Goal: Task Accomplishment & Management: Manage account settings

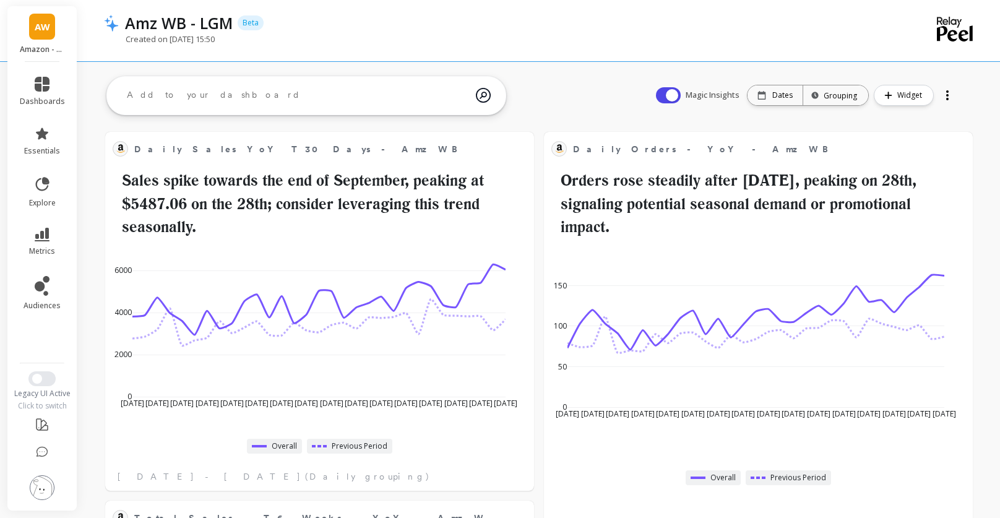
scroll to position [84, 0]
click at [44, 479] on img at bounding box center [42, 487] width 25 height 25
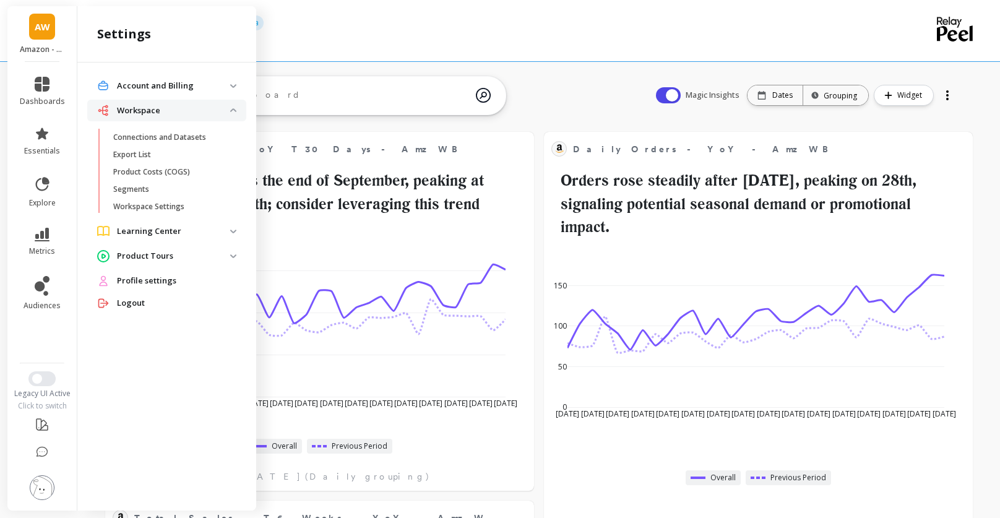
click at [171, 254] on p "Product Tours" at bounding box center [173, 256] width 113 height 12
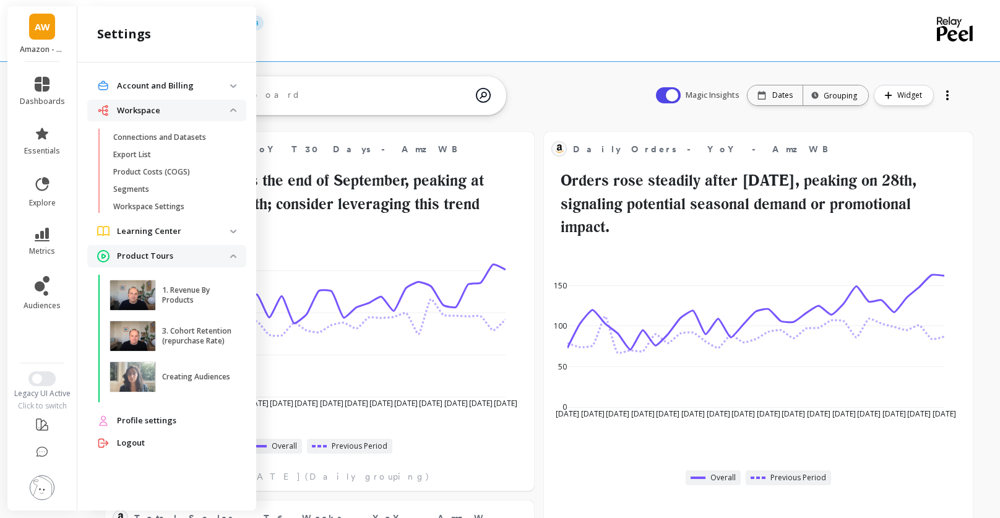
click at [171, 254] on p "Product Tours" at bounding box center [173, 256] width 113 height 12
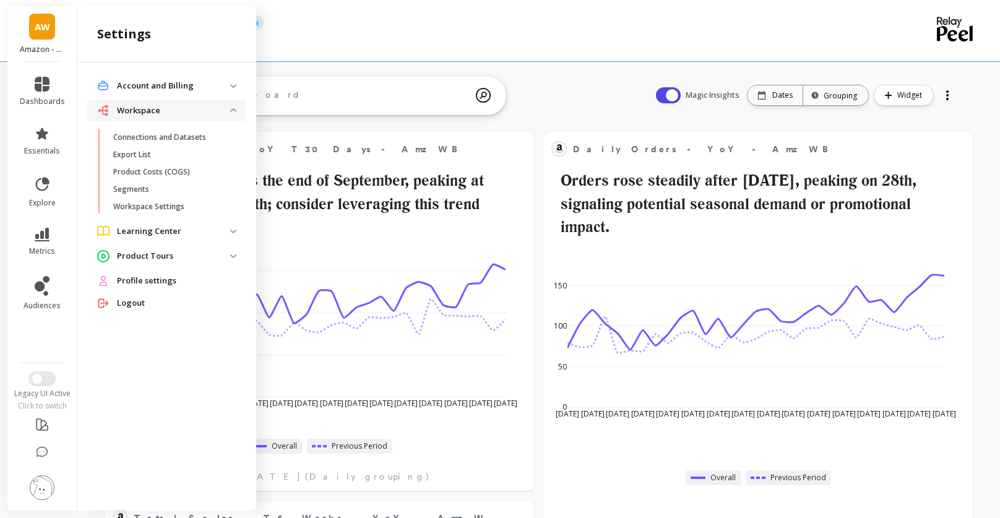
click at [169, 234] on p "Learning Center" at bounding box center [173, 231] width 113 height 12
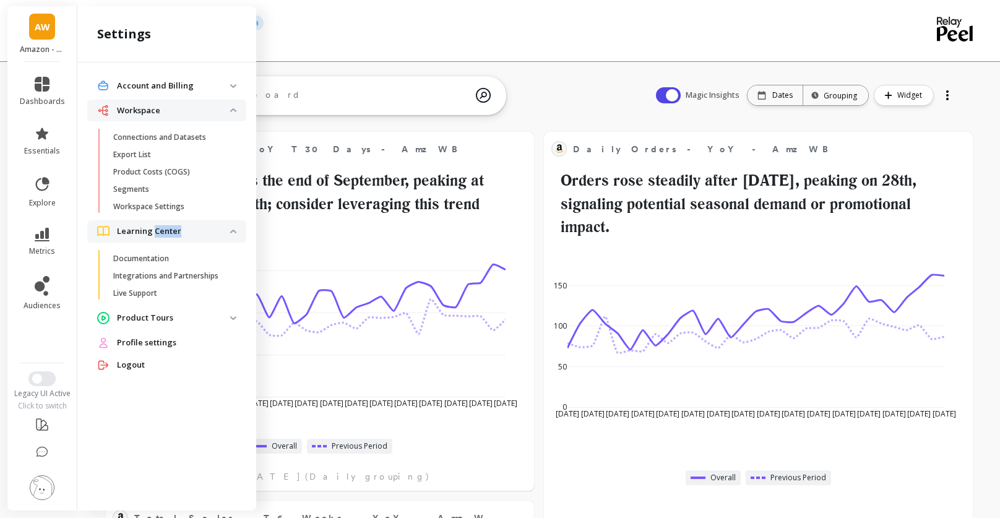
click at [169, 234] on p "Learning Center" at bounding box center [173, 231] width 113 height 12
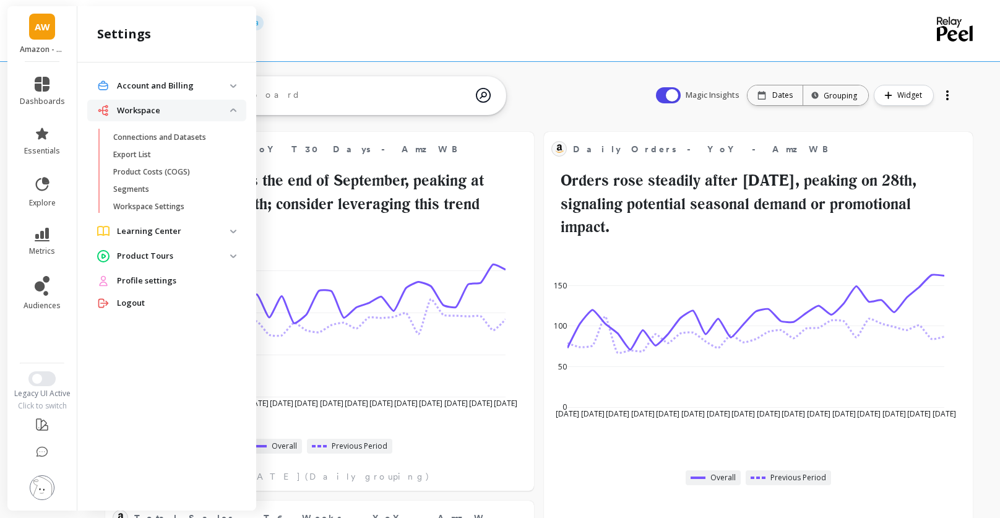
click at [178, 83] on p "Account and Billing" at bounding box center [173, 86] width 113 height 12
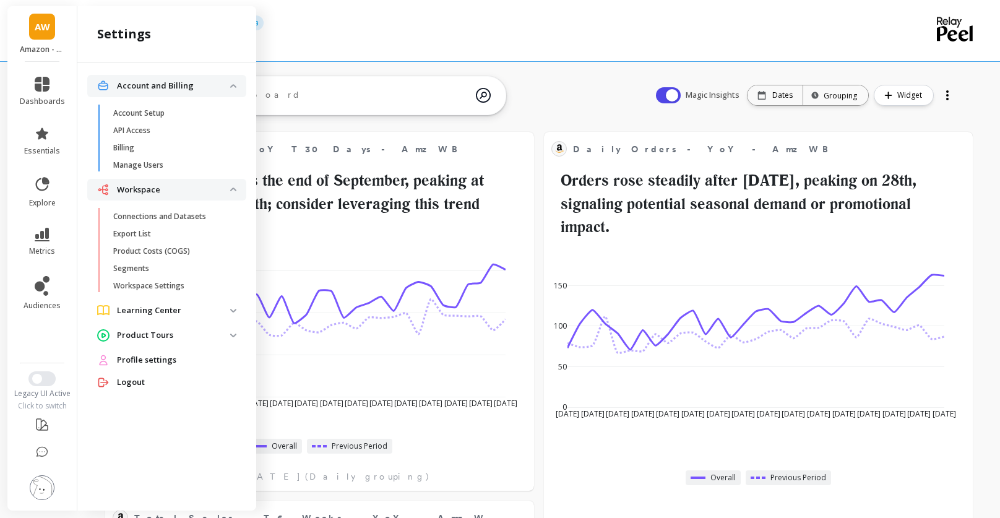
click at [178, 83] on p "Account and Billing" at bounding box center [173, 86] width 113 height 12
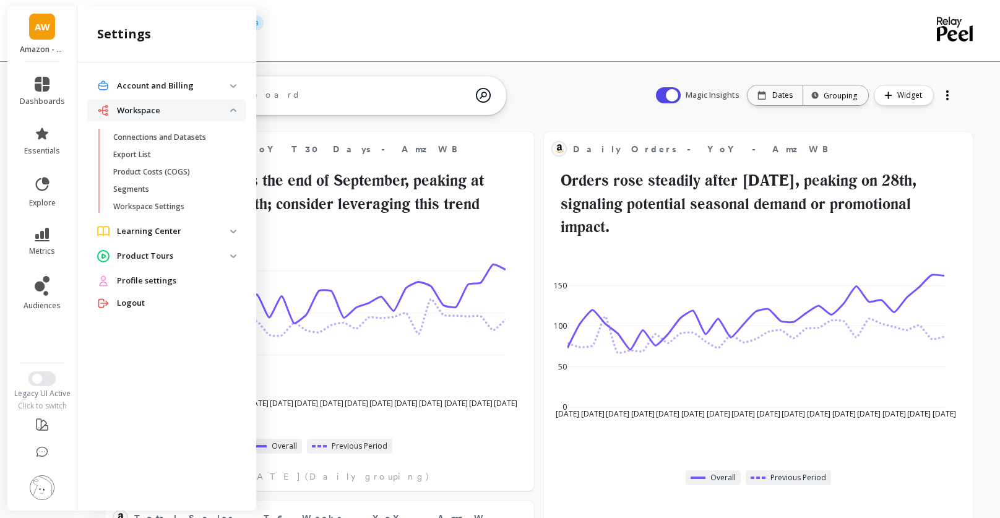
click at [198, 127] on li "Workspace Connections and Datasets Export List Product Costs (COGS) Segments Wo…" at bounding box center [166, 160] width 159 height 121
click at [198, 132] on p "Connections and Datasets" at bounding box center [159, 137] width 93 height 10
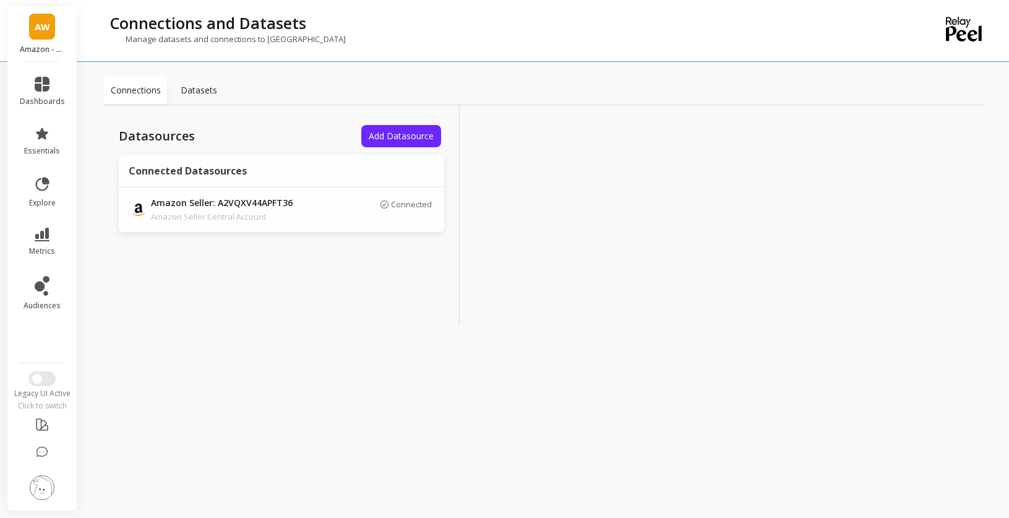
click at [203, 93] on p "Datasets" at bounding box center [199, 90] width 36 height 12
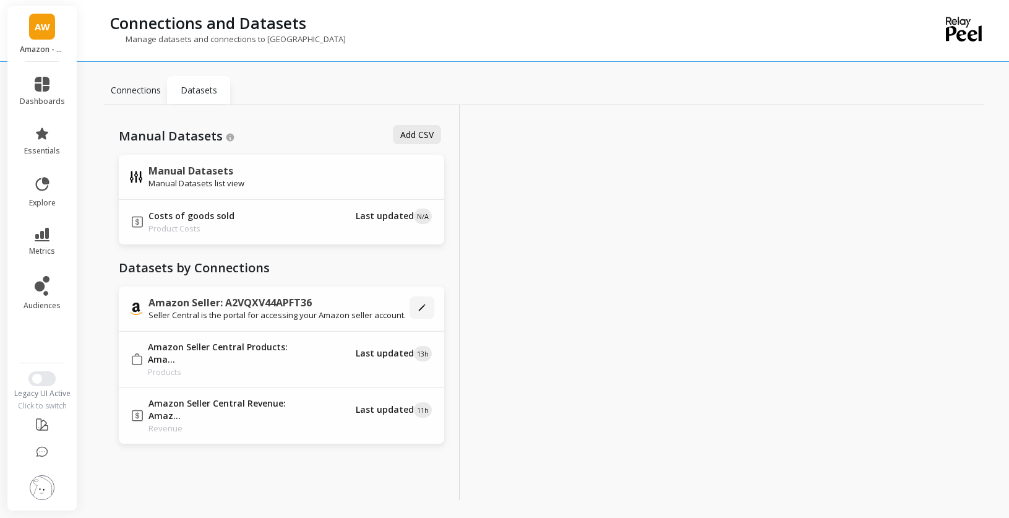
click at [145, 86] on p "Connections" at bounding box center [136, 90] width 50 height 12
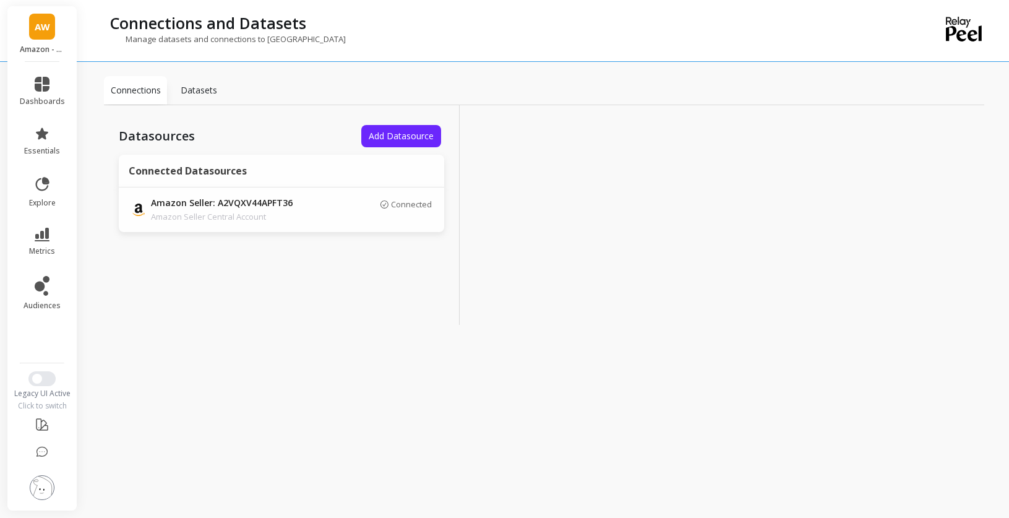
drag, startPoint x: 235, startPoint y: 86, endPoint x: 218, endPoint y: 87, distance: 17.4
click at [235, 87] on div "Connections Datasets" at bounding box center [544, 90] width 880 height 29
click at [201, 89] on p "Datasets" at bounding box center [199, 90] width 36 height 12
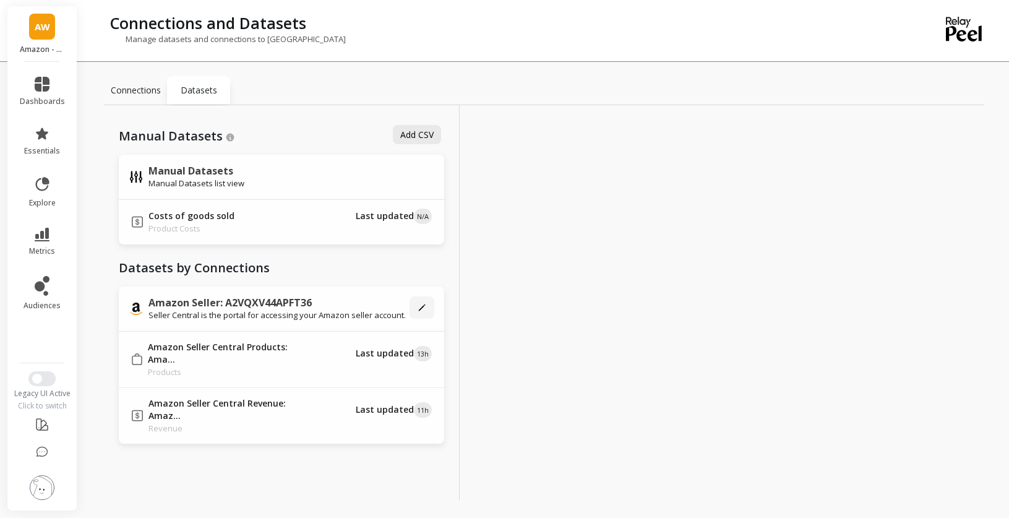
click at [137, 81] on div "Connections" at bounding box center [135, 90] width 63 height 28
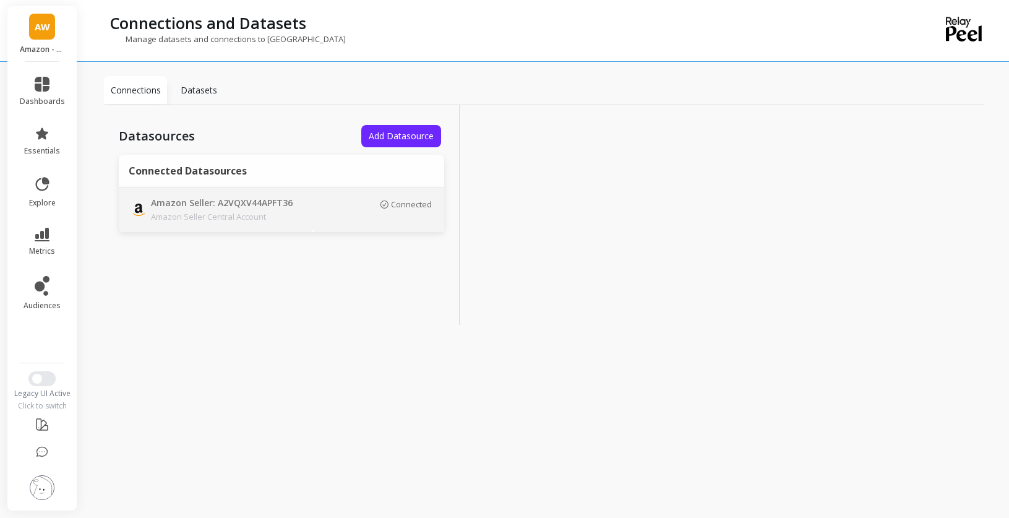
click at [253, 217] on p "Amazon Seller Central Account" at bounding box center [237, 216] width 173 height 12
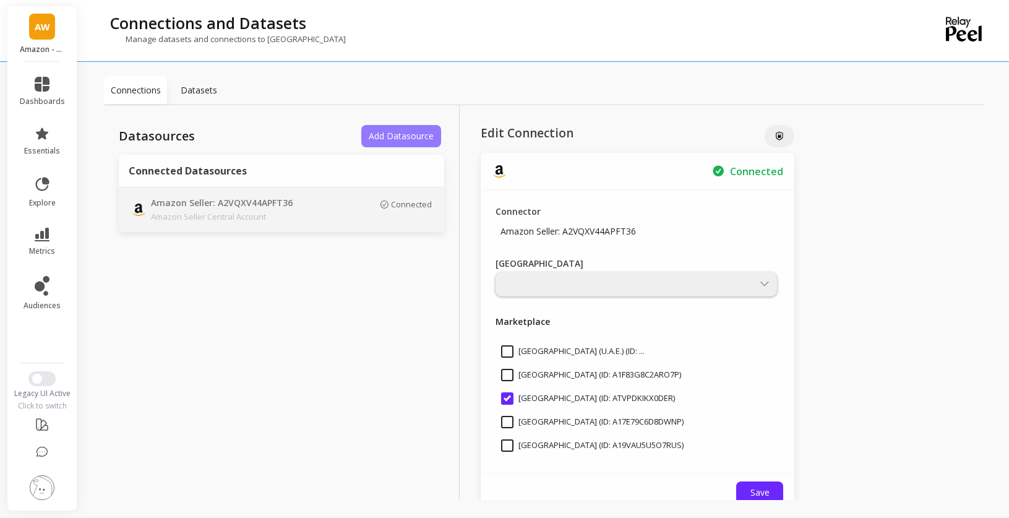
click at [406, 136] on span "Add Datasource" at bounding box center [401, 136] width 65 height 12
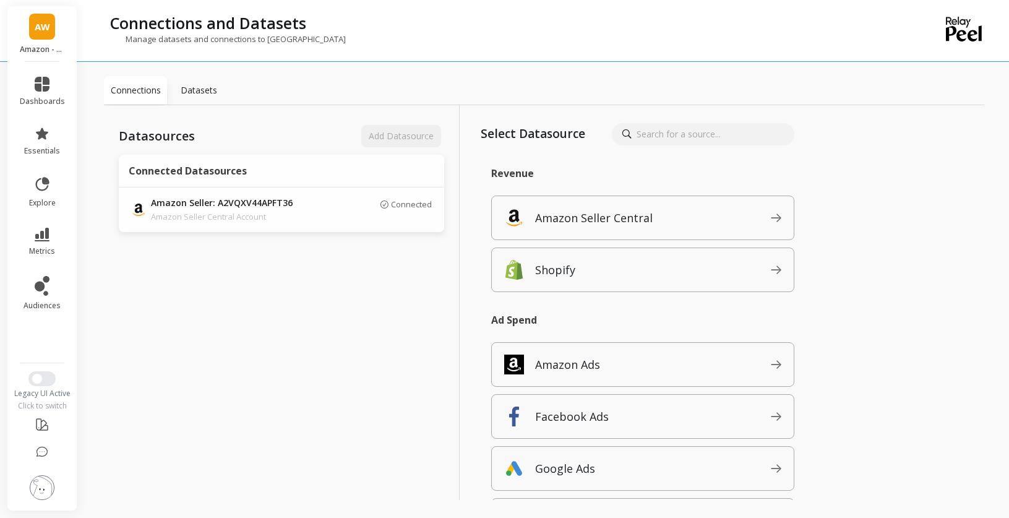
click at [764, 133] on input at bounding box center [703, 134] width 182 height 22
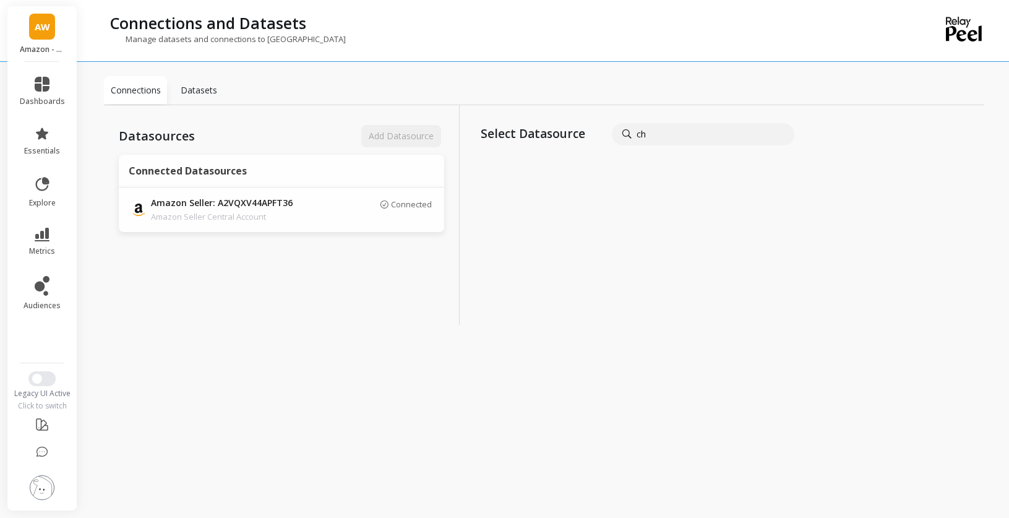
type input "c"
type input "w"
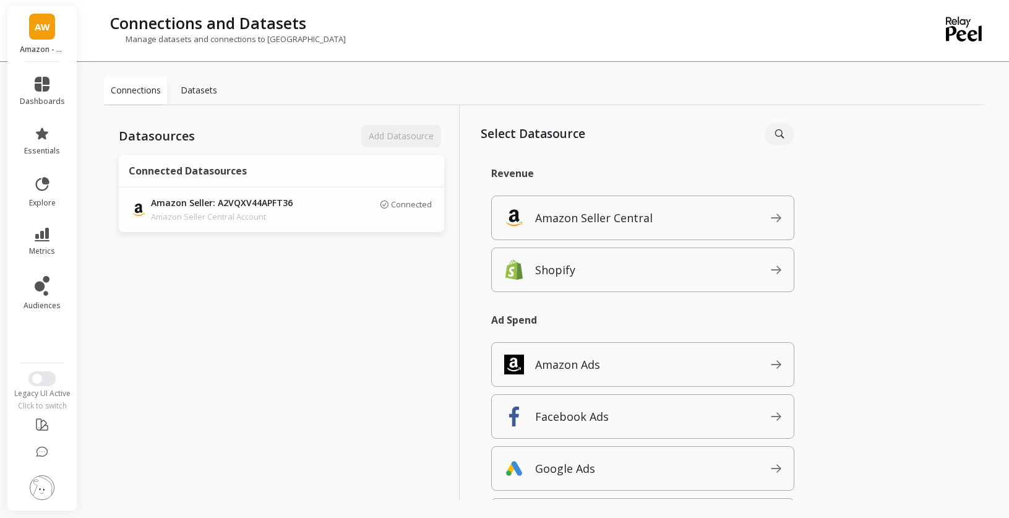
click at [46, 38] on link "AW" at bounding box center [42, 27] width 26 height 26
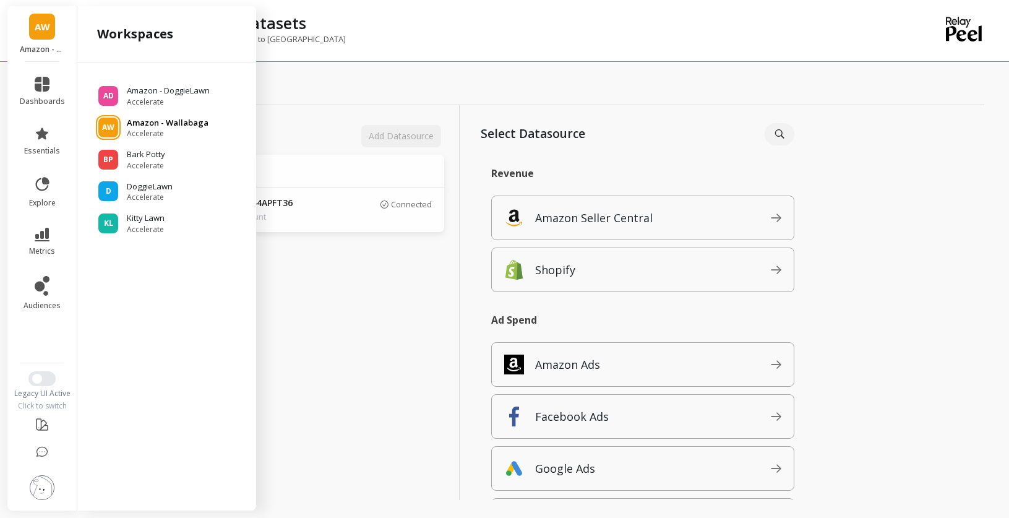
click at [173, 127] on p "Amazon - Wallabaga" at bounding box center [168, 123] width 82 height 12
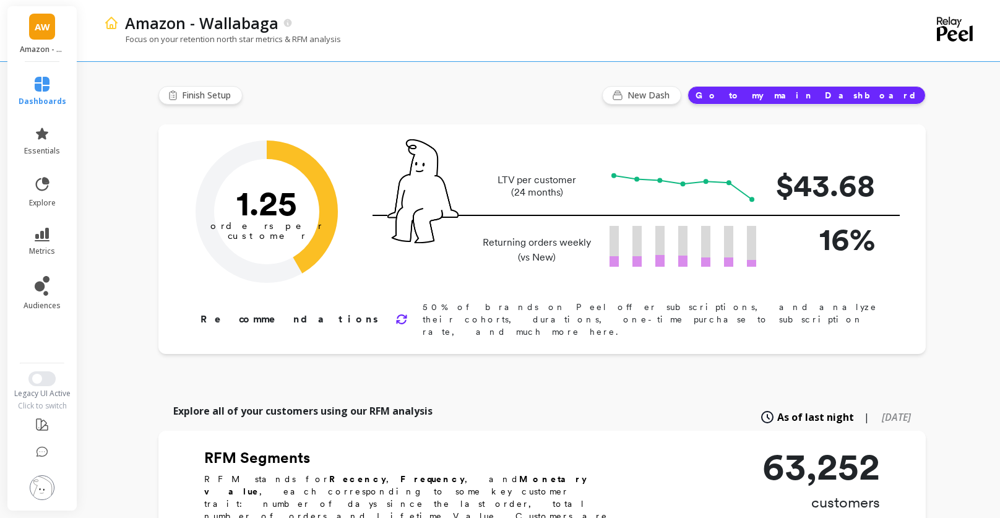
click at [642, 37] on div "Focus on your retention north star metrics & RFM analysis" at bounding box center [488, 45] width 769 height 24
